Goal: Use online tool/utility: Utilize a website feature to perform a specific function

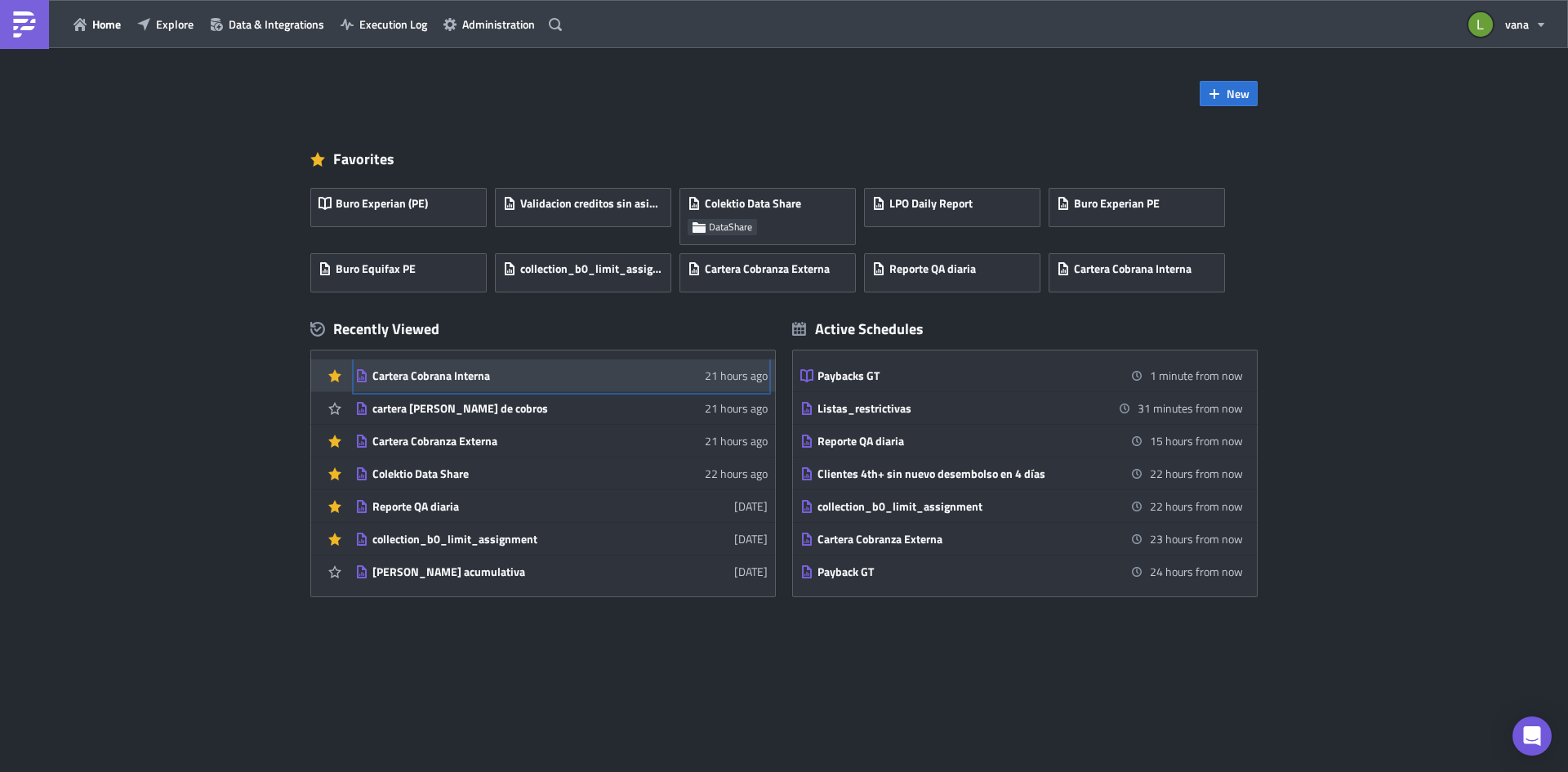
click at [501, 382] on div "Cartera Cobrana Interna" at bounding box center [515, 375] width 286 height 14
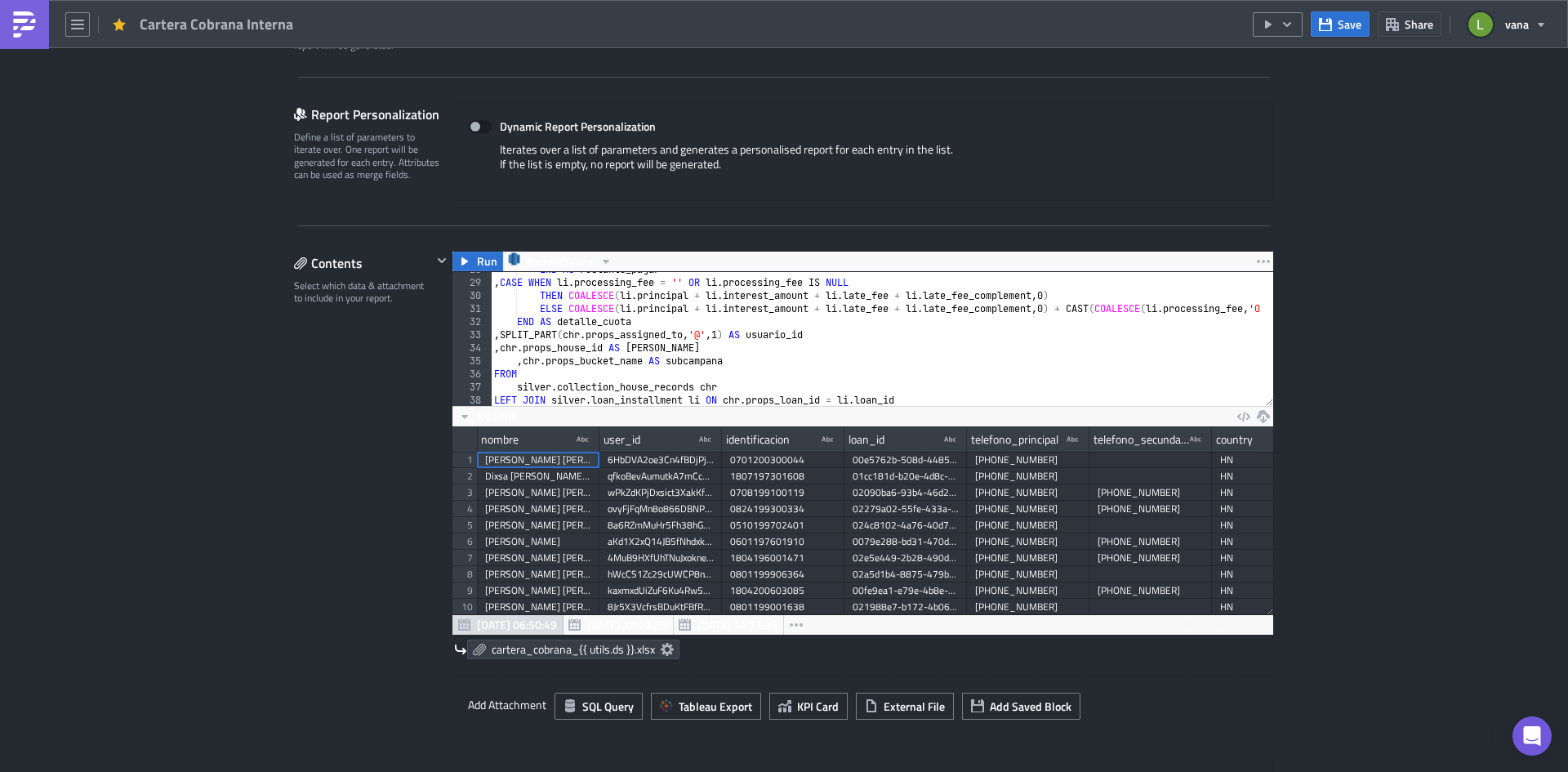
scroll to position [362, 0]
click at [16, 16] on img at bounding box center [24, 24] width 26 height 26
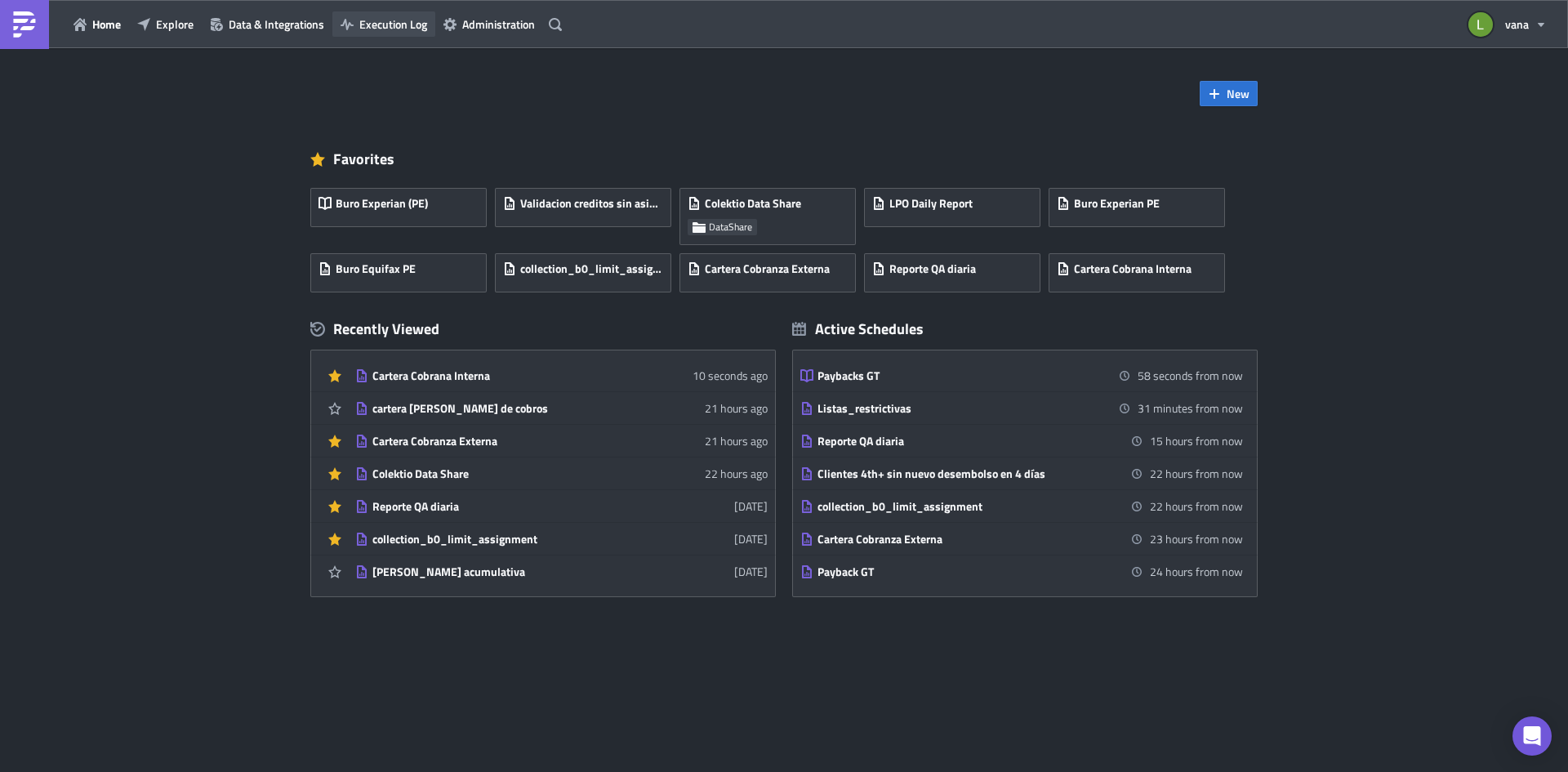
click at [365, 25] on span "Execution Log" at bounding box center [393, 23] width 68 height 17
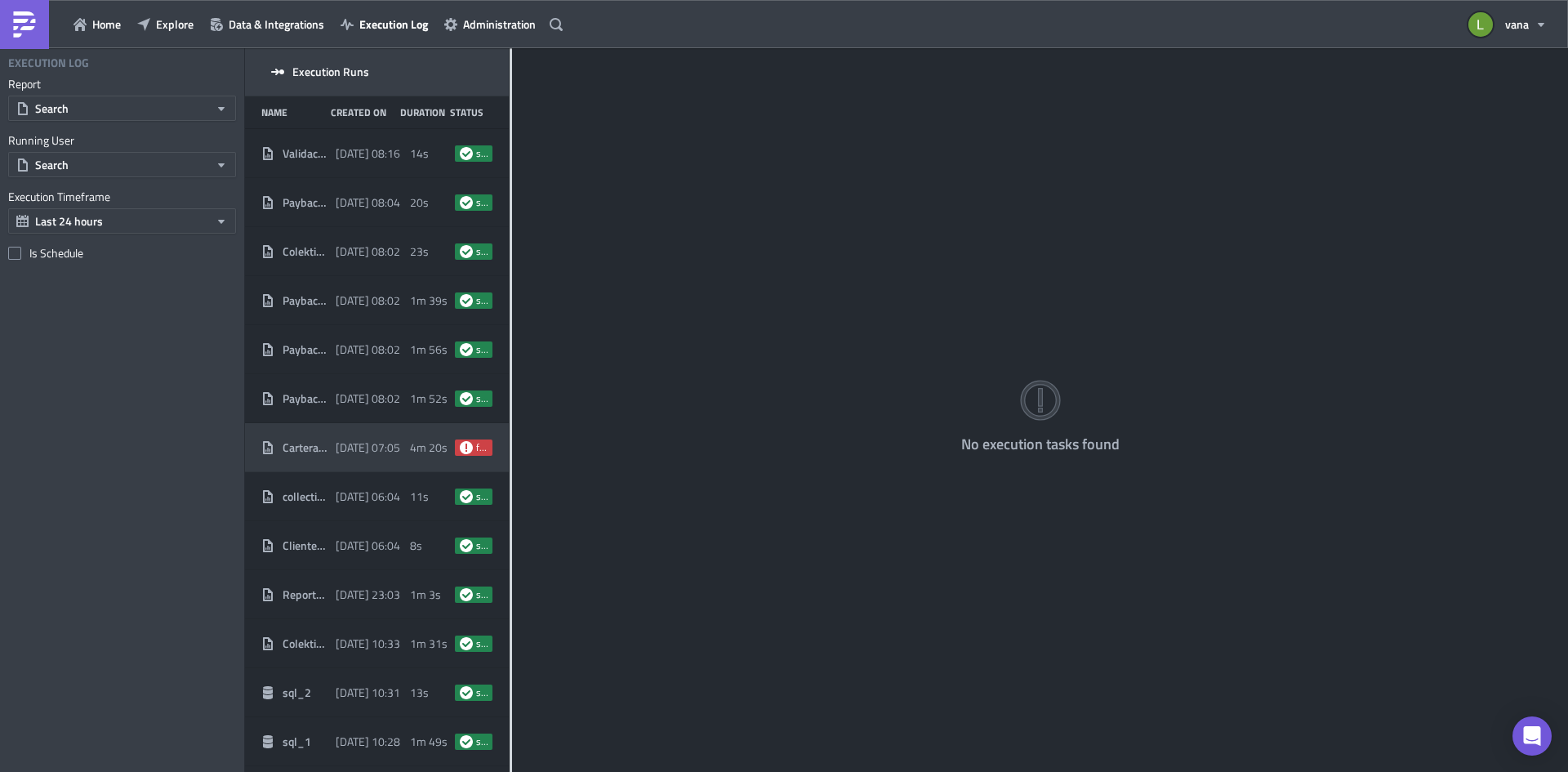
click at [350, 463] on div "Cartera Cobranza Externa [DATE] 07:05 4m 20s failed" at bounding box center [377, 447] width 264 height 49
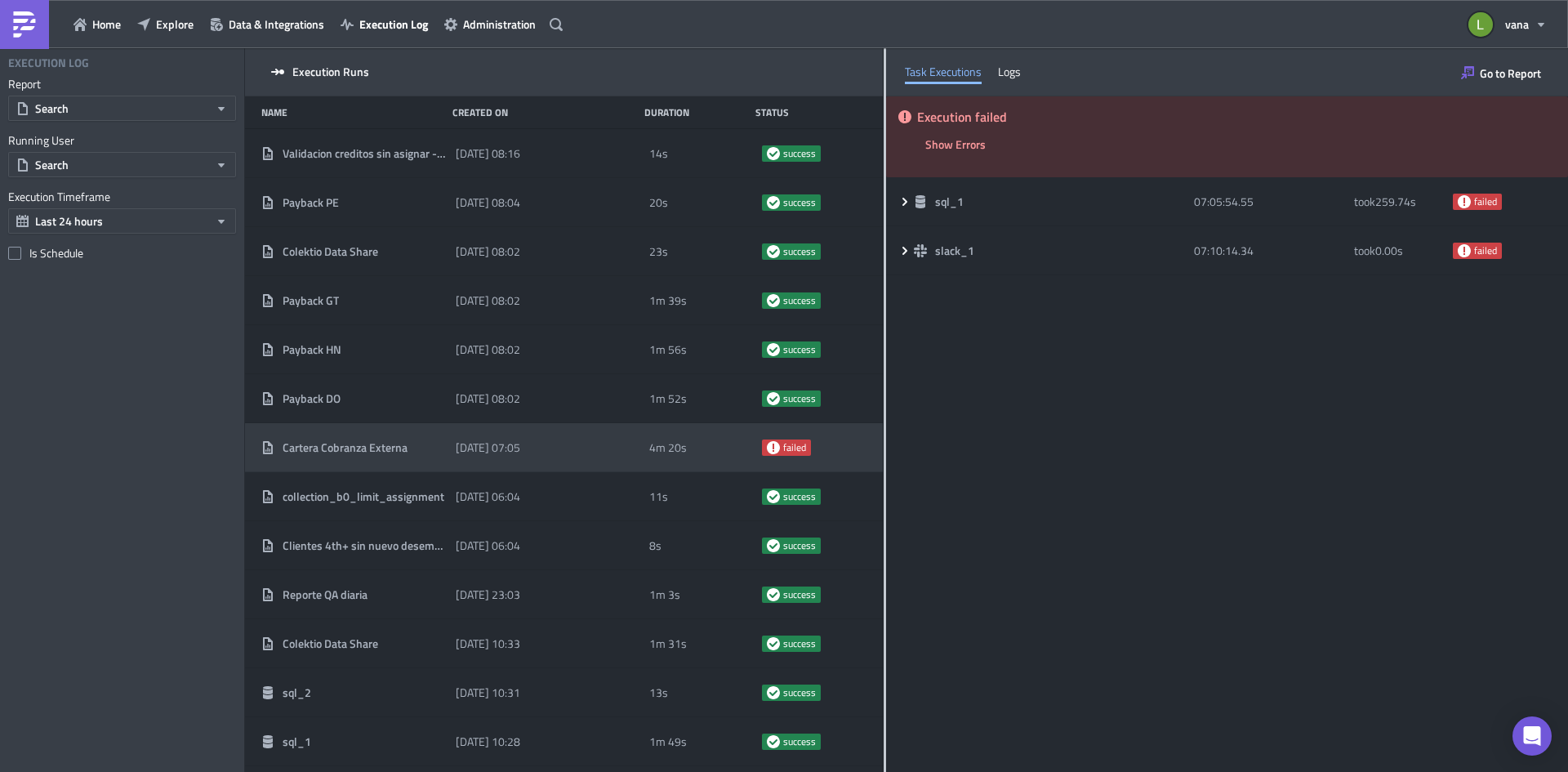
drag, startPoint x: 510, startPoint y: 462, endPoint x: 884, endPoint y: 468, distance: 374.0
click at [884, 468] on div at bounding box center [885, 411] width 3 height 726
click at [48, 24] on link at bounding box center [24, 24] width 49 height 49
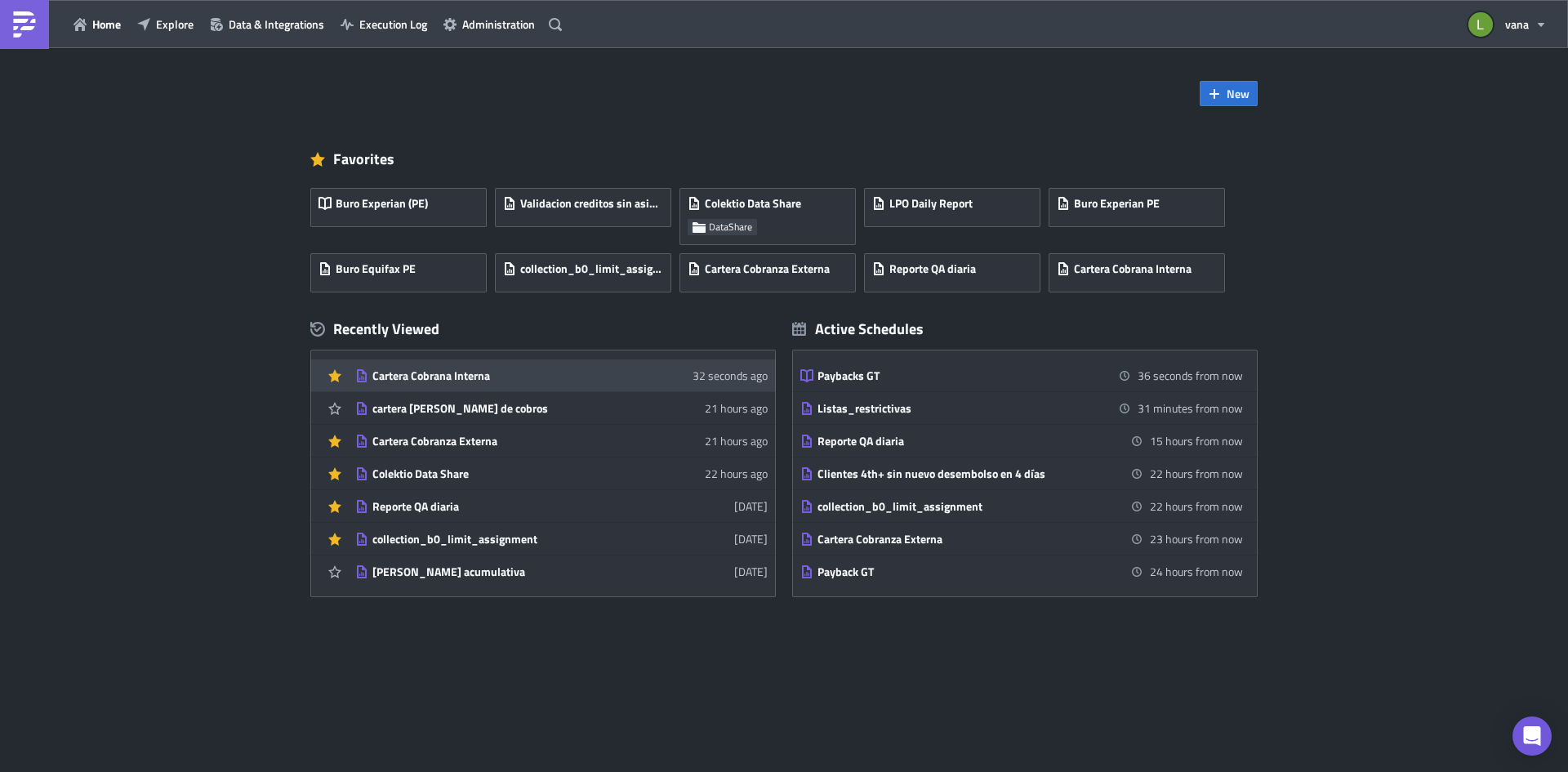
click at [494, 377] on div "Cartera Cobrana Interna" at bounding box center [515, 375] width 286 height 14
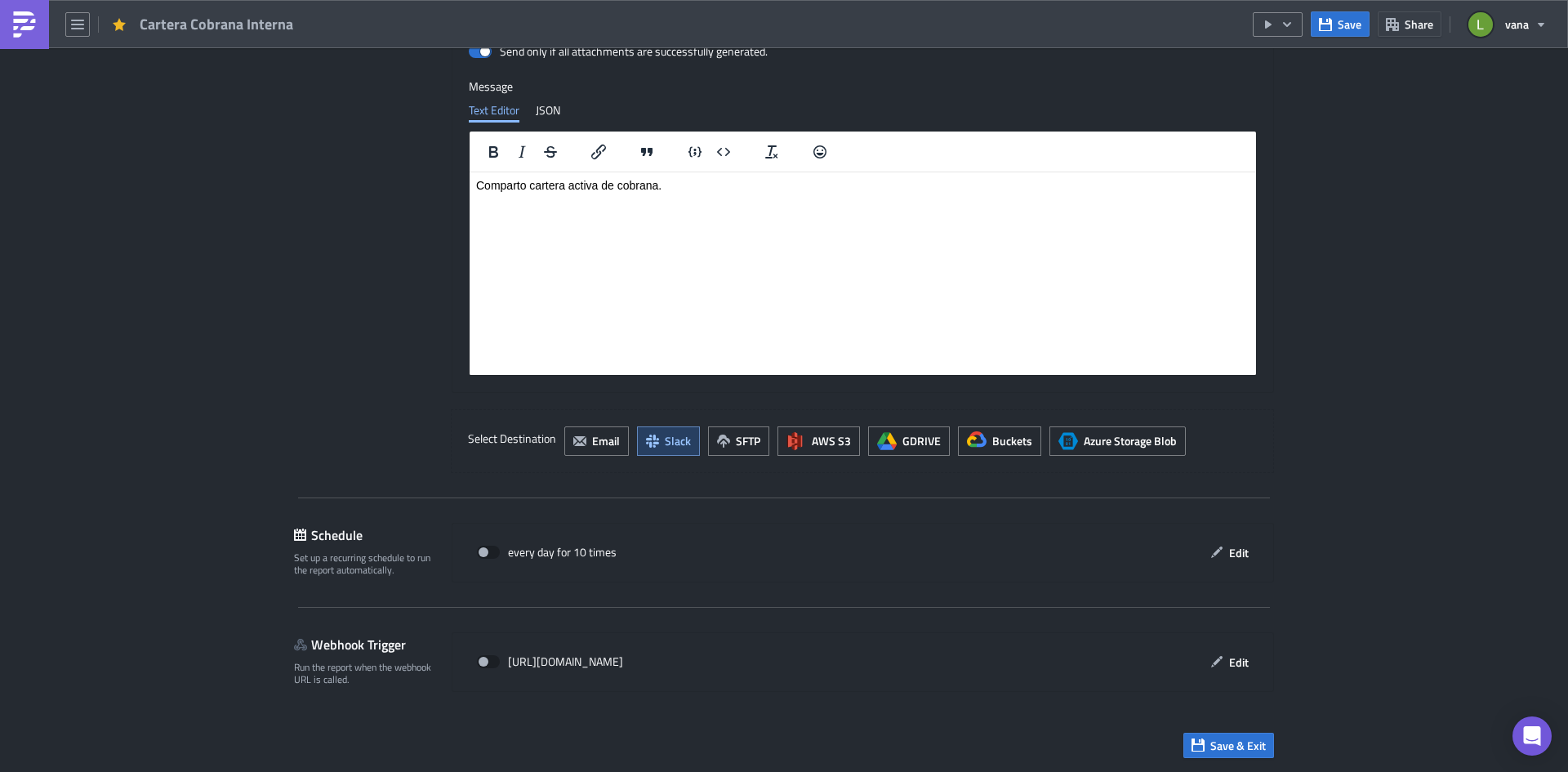
scroll to position [187, 821]
click at [488, 552] on span at bounding box center [487, 552] width 22 height 13
click at [488, 552] on input "checkbox" at bounding box center [486, 553] width 11 height 11
checkbox input "true"
click at [1212, 559] on button "Edit" at bounding box center [1230, 553] width 55 height 25
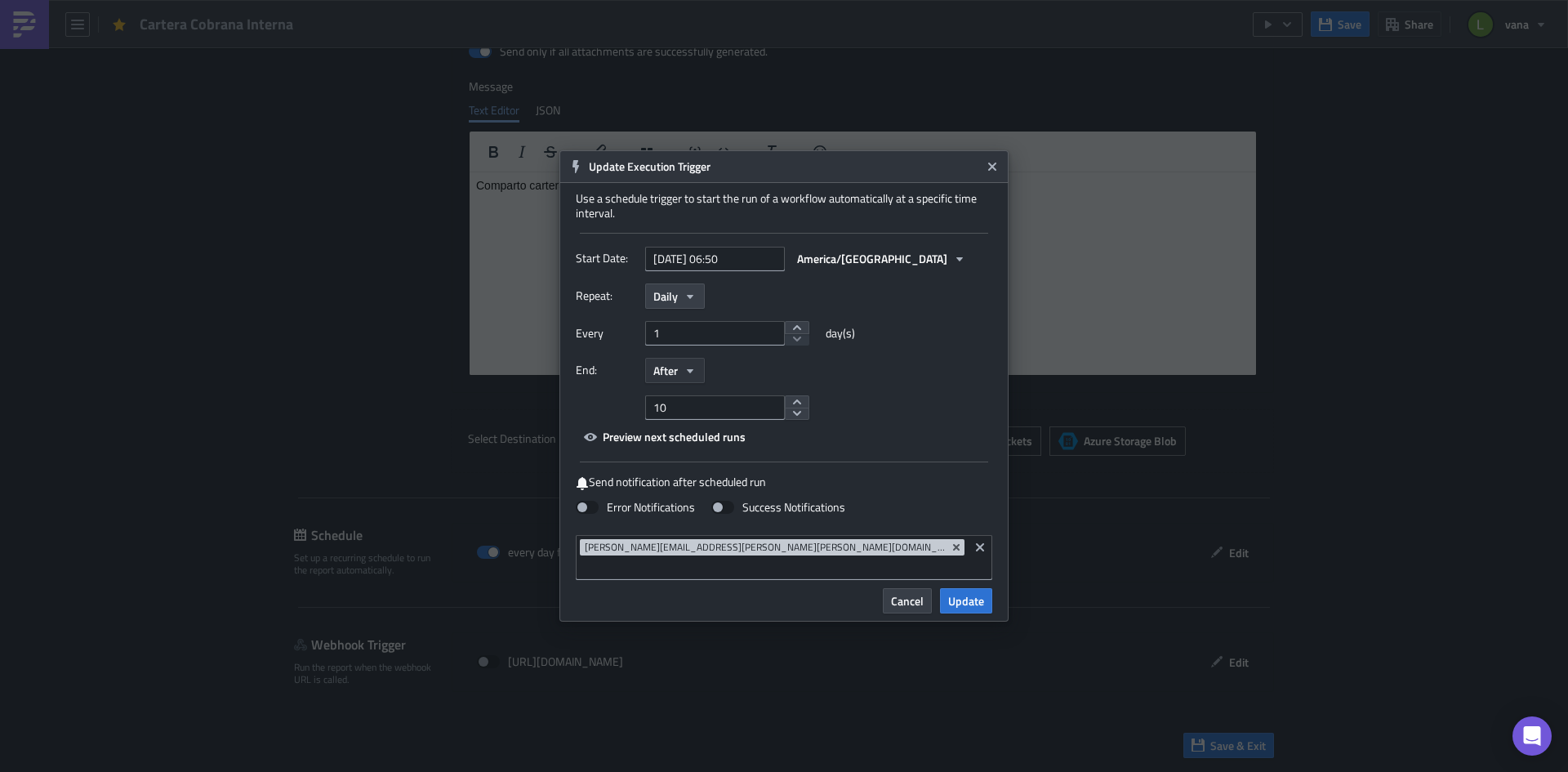
click at [681, 381] on button "After" at bounding box center [675, 371] width 59 height 25
click at [680, 408] on div "Never" at bounding box center [723, 399] width 136 height 16
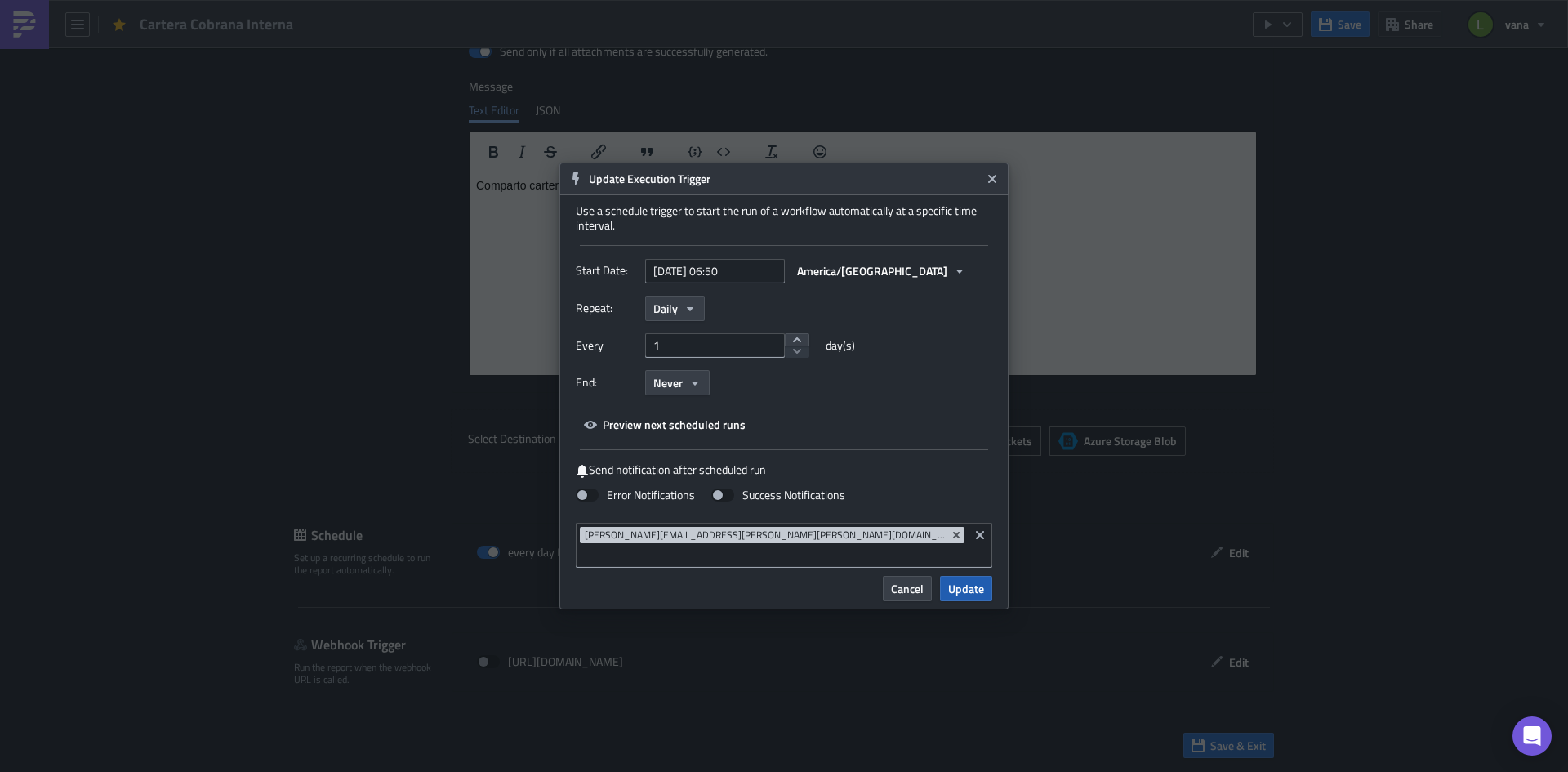
click at [966, 580] on span "Update" at bounding box center [967, 588] width 36 height 17
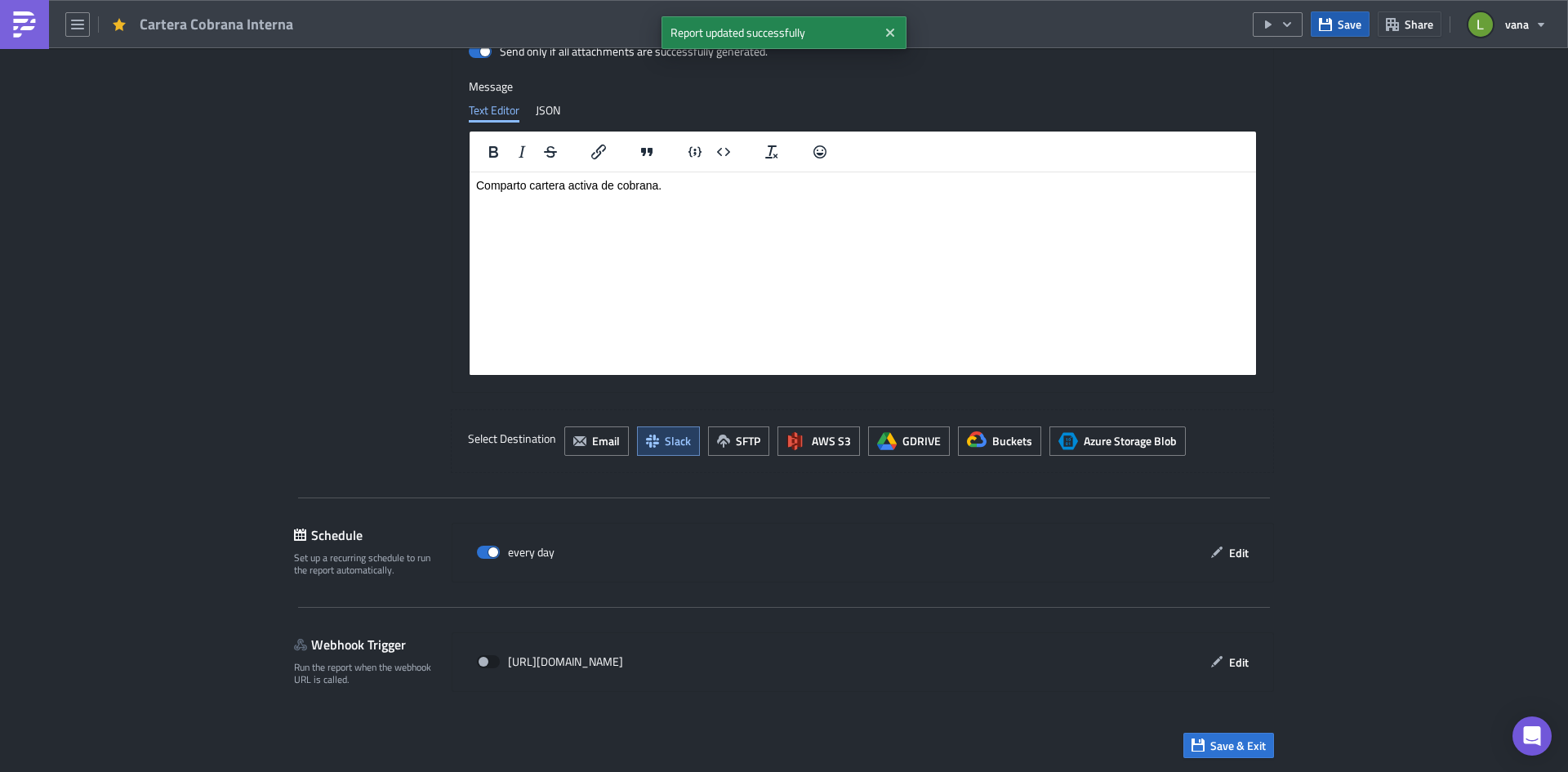
click at [1345, 22] on span "Save" at bounding box center [1350, 23] width 23 height 17
click at [1292, 22] on icon "button" at bounding box center [1287, 23] width 8 height 4
click at [1292, 92] on div "Run Report" at bounding box center [1327, 90] width 127 height 16
